Goal: Information Seeking & Learning: Learn about a topic

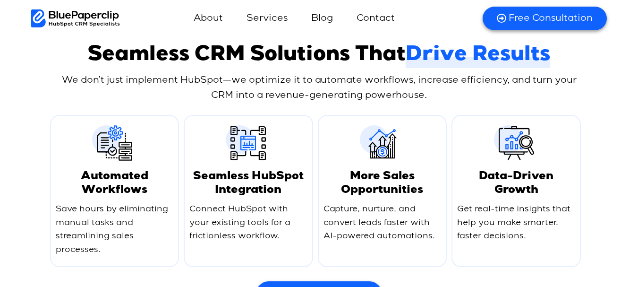
scroll to position [5057, 0]
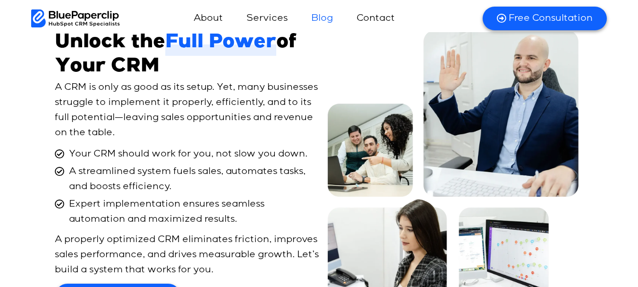
click at [325, 21] on link "Blog" at bounding box center [322, 18] width 41 height 23
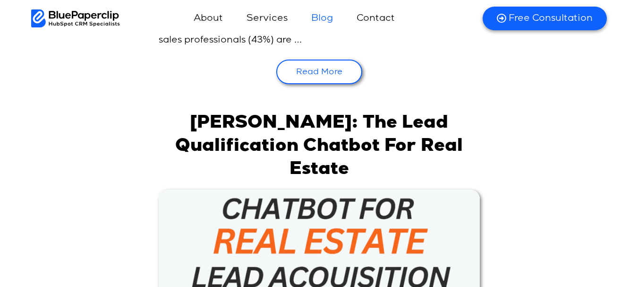
scroll to position [1040, 0]
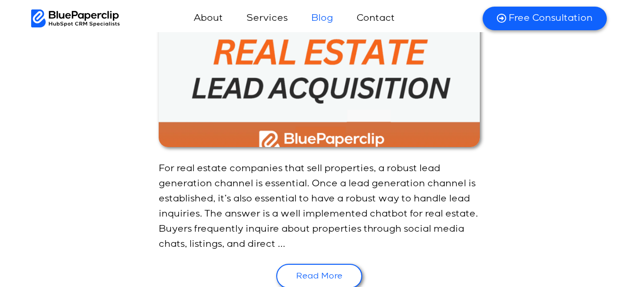
click at [325, 195] on p "For real estate companies that sell properties, a robust lead generation channe…" at bounding box center [319, 206] width 321 height 91
click at [330, 269] on link "Read More" at bounding box center [319, 276] width 86 height 25
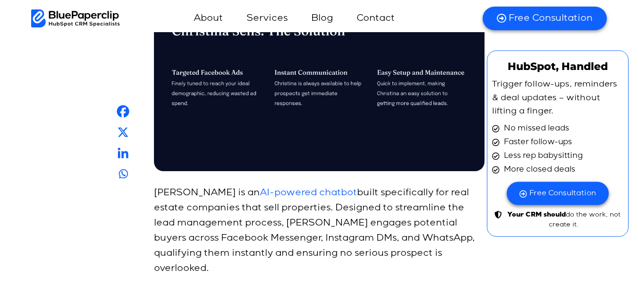
scroll to position [1559, 0]
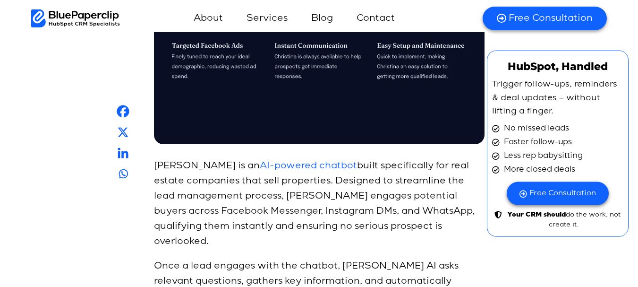
click at [118, 141] on div at bounding box center [123, 143] width 18 height 83
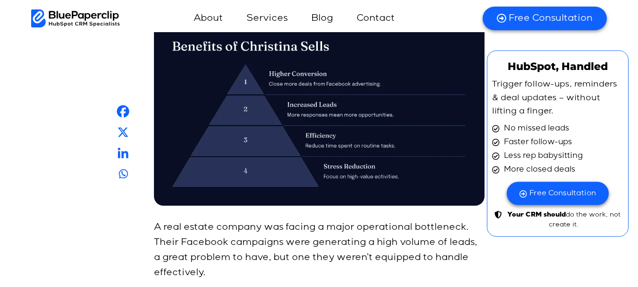
scroll to position [3544, 0]
